Goal: Feedback & Contribution: Leave review/rating

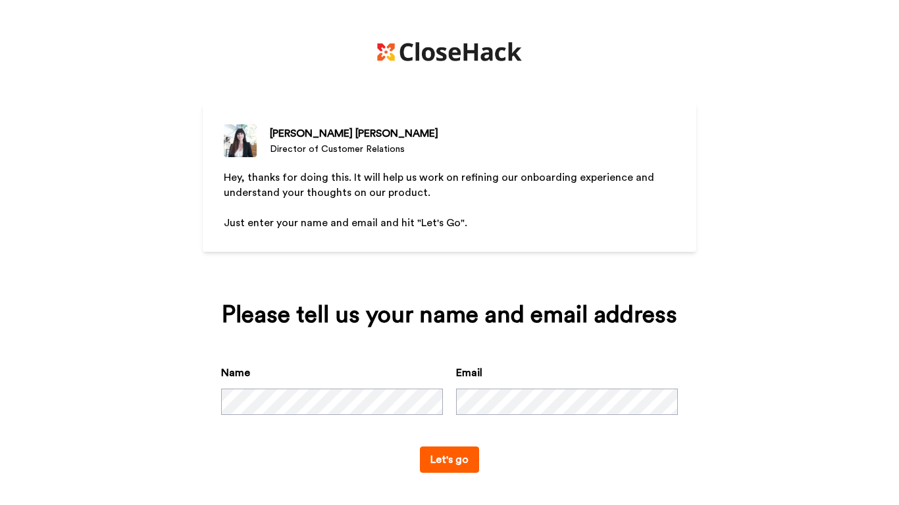
click at [714, 328] on div "[PERSON_NAME][MEDICAL_DATA] Director of Customer Relations Hey, thanks for doin…" at bounding box center [449, 252] width 899 height 505
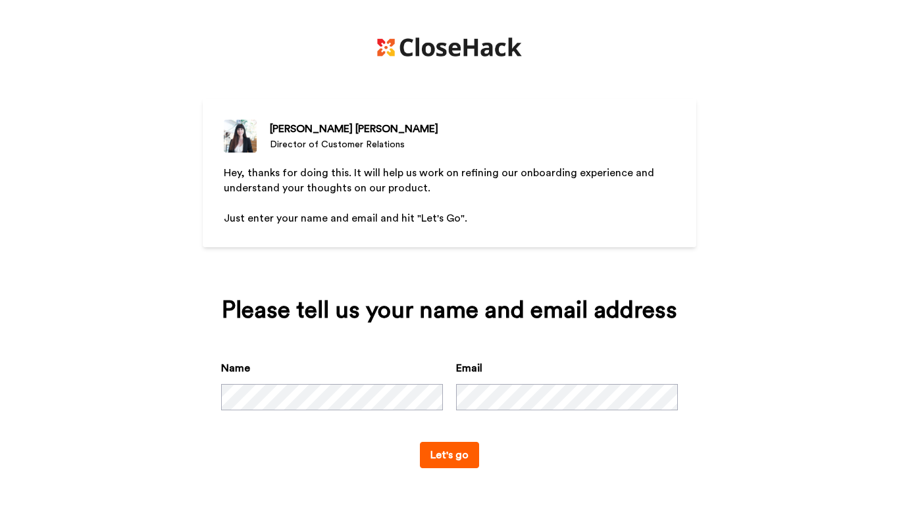
scroll to position [28, 0]
click at [459, 451] on button "Let's go" at bounding box center [449, 455] width 59 height 26
click at [459, 452] on button "Let's go" at bounding box center [449, 455] width 59 height 26
click at [438, 449] on button "Let's go" at bounding box center [449, 455] width 59 height 26
click at [445, 449] on button "Let's go" at bounding box center [449, 455] width 59 height 26
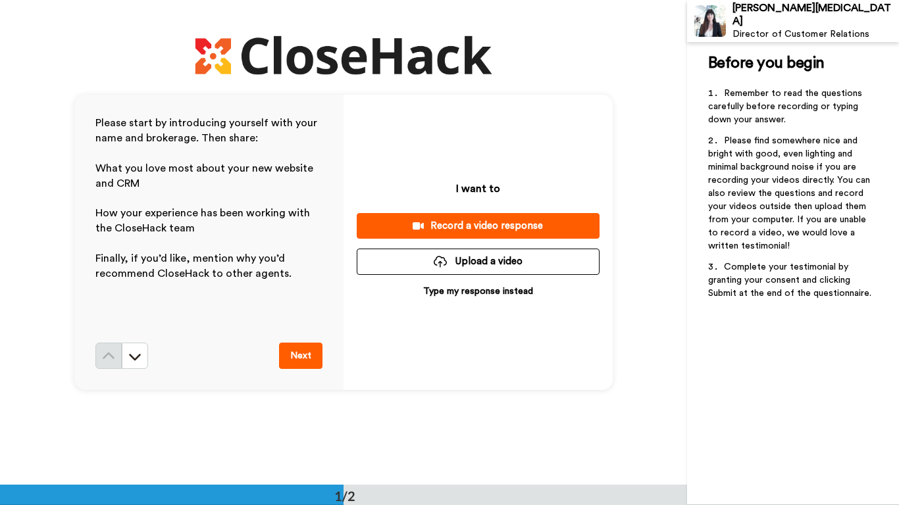
click at [305, 356] on button "Next" at bounding box center [300, 356] width 43 height 26
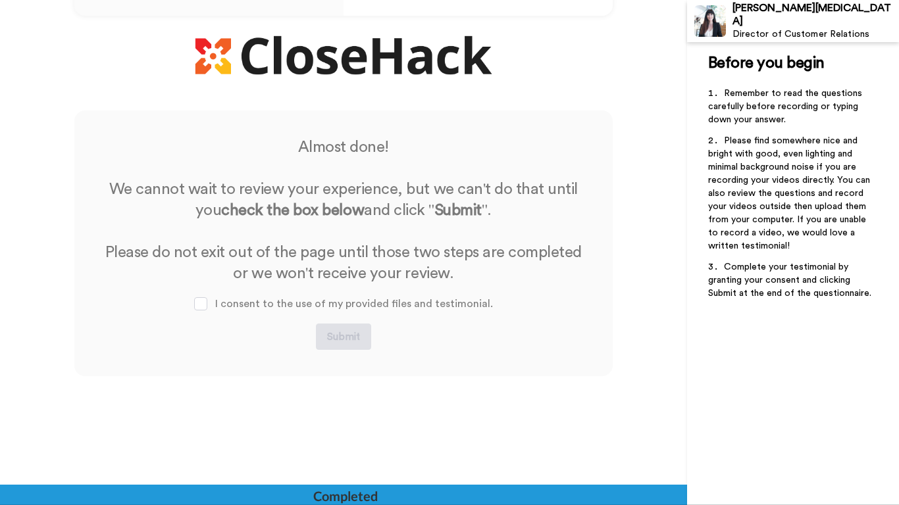
scroll to position [376, 0]
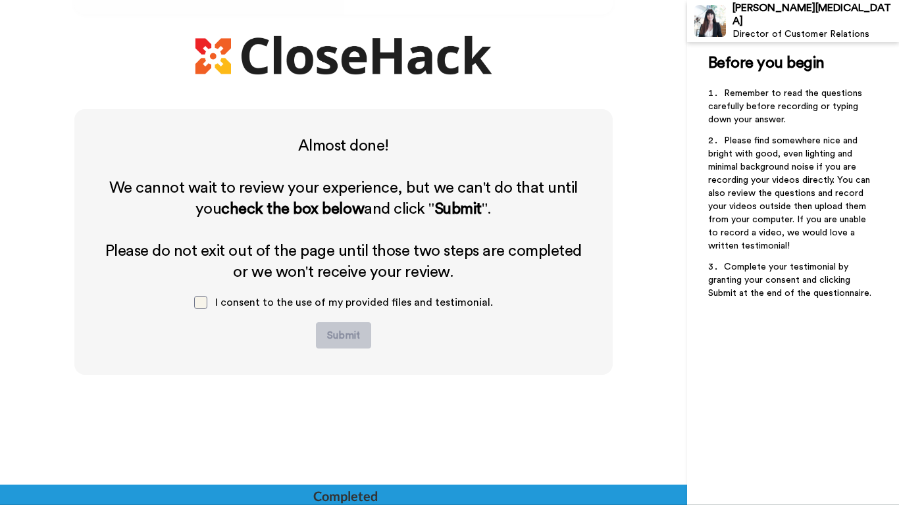
click at [207, 303] on span at bounding box center [200, 302] width 13 height 13
click at [515, 159] on h2 "﻿" at bounding box center [344, 167] width 486 height 21
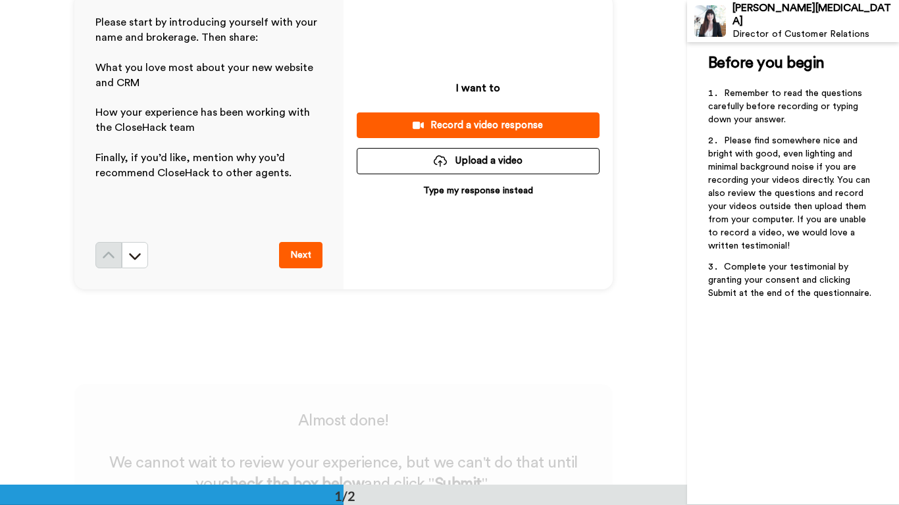
scroll to position [85, 0]
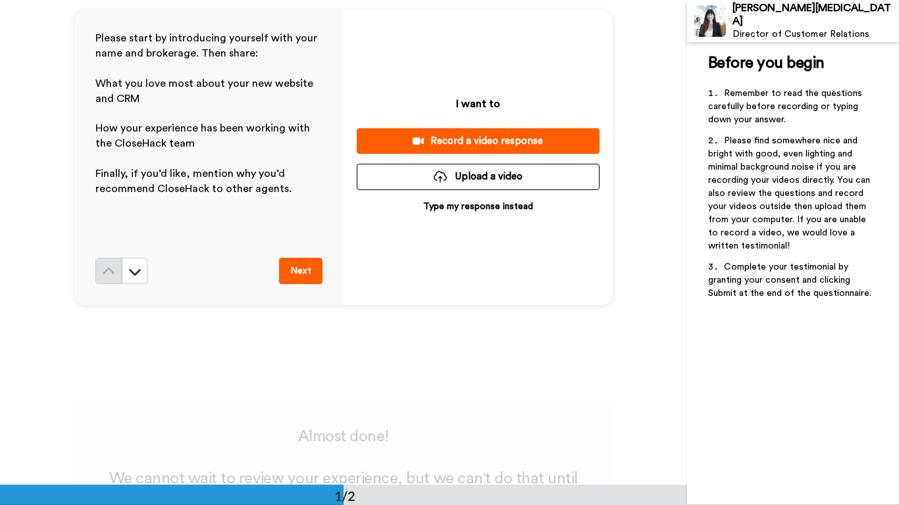
click at [463, 206] on p "Type my response instead" at bounding box center [478, 206] width 110 height 13
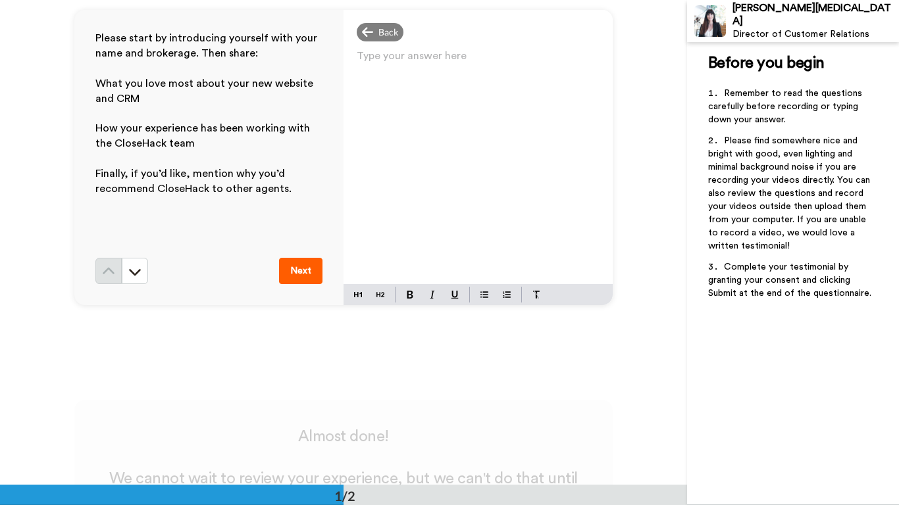
click at [454, 61] on p "Type your answer here ﻿" at bounding box center [478, 61] width 243 height 18
click at [311, 270] on button "Next" at bounding box center [300, 271] width 43 height 26
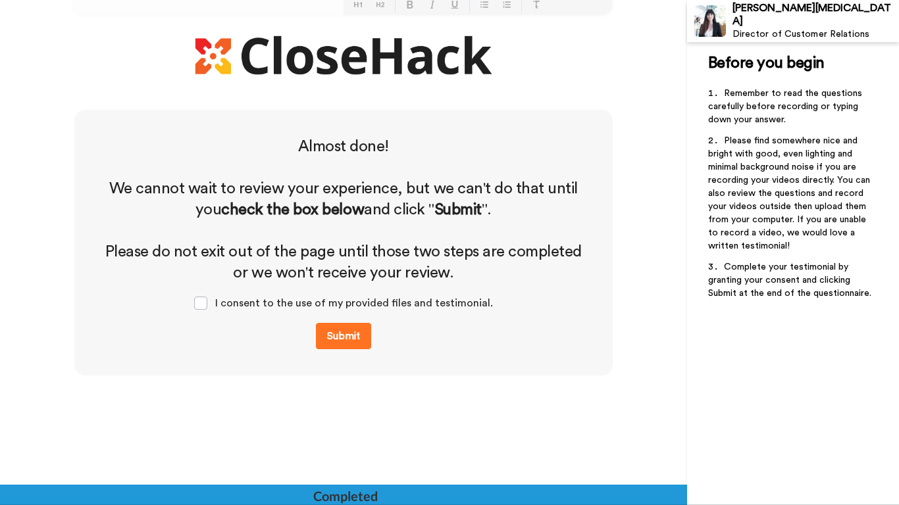
scroll to position [376, 0]
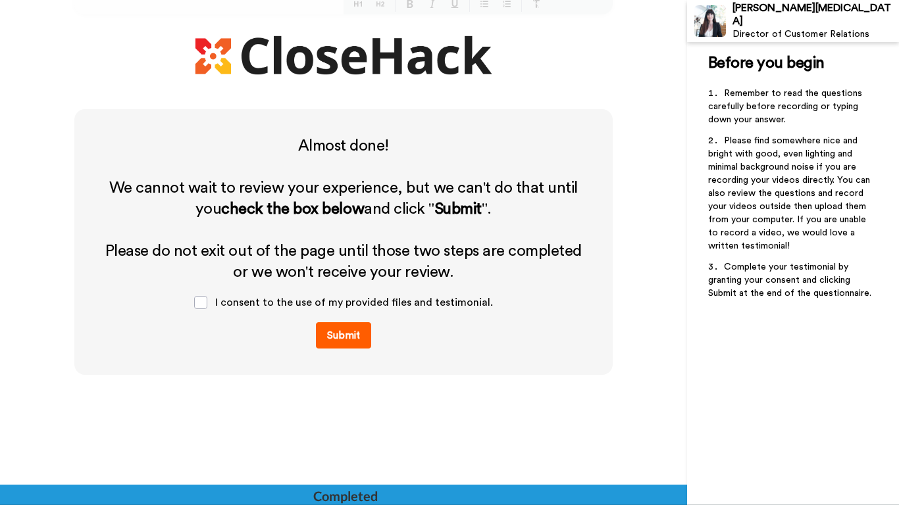
click at [332, 332] on button "Submit" at bounding box center [343, 335] width 55 height 26
